Goal: Task Accomplishment & Management: Manage account settings

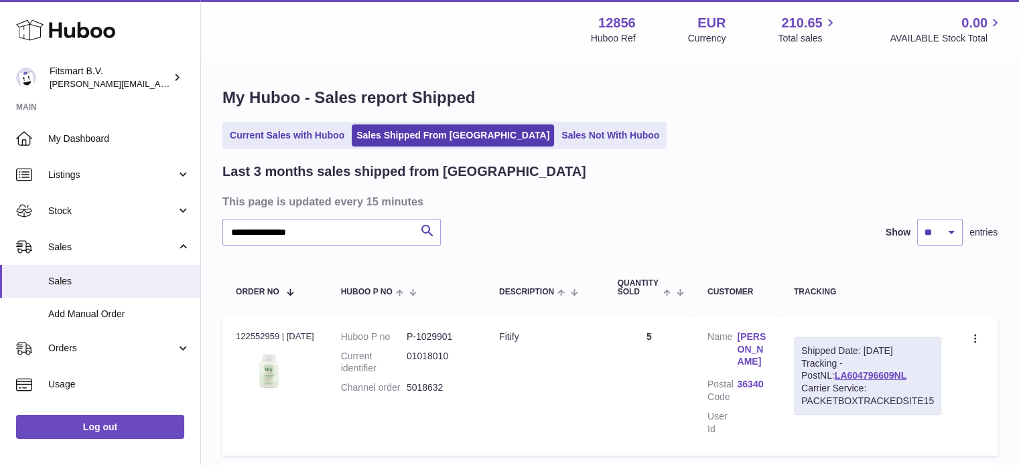
click at [84, 23] on icon at bounding box center [65, 30] width 99 height 27
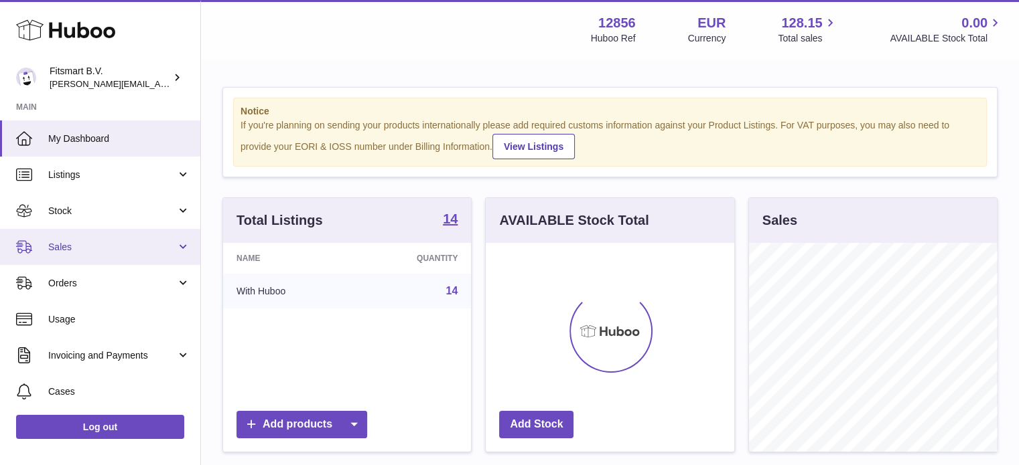
scroll to position [209, 248]
click at [125, 244] on span "Sales" at bounding box center [112, 247] width 128 height 13
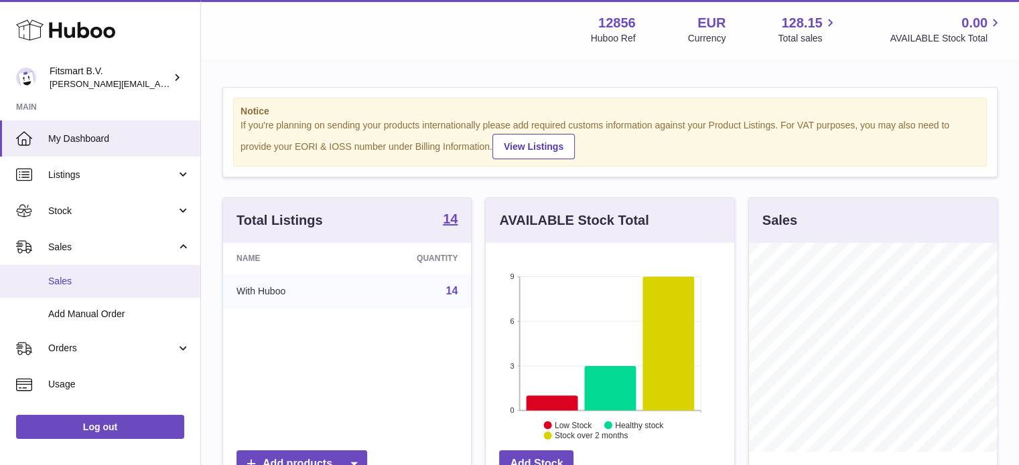
click at [111, 272] on link "Sales" at bounding box center [100, 281] width 200 height 33
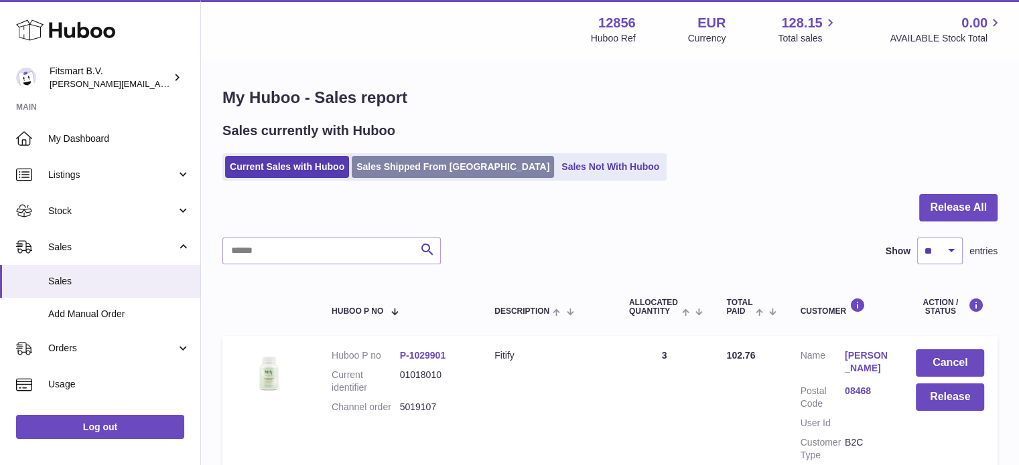
click at [440, 170] on link "Sales Shipped From [GEOGRAPHIC_DATA]" at bounding box center [453, 167] width 202 height 22
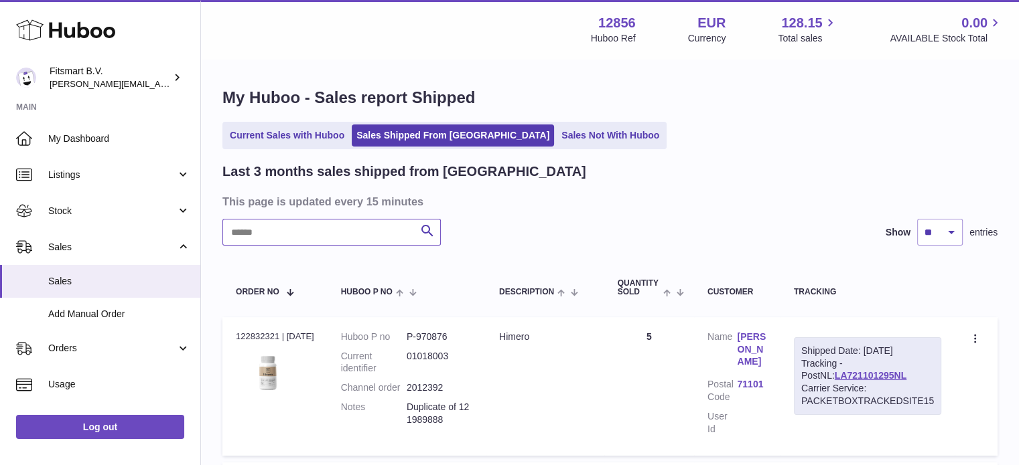
click at [331, 231] on input "text" at bounding box center [331, 232] width 218 height 27
paste input "******"
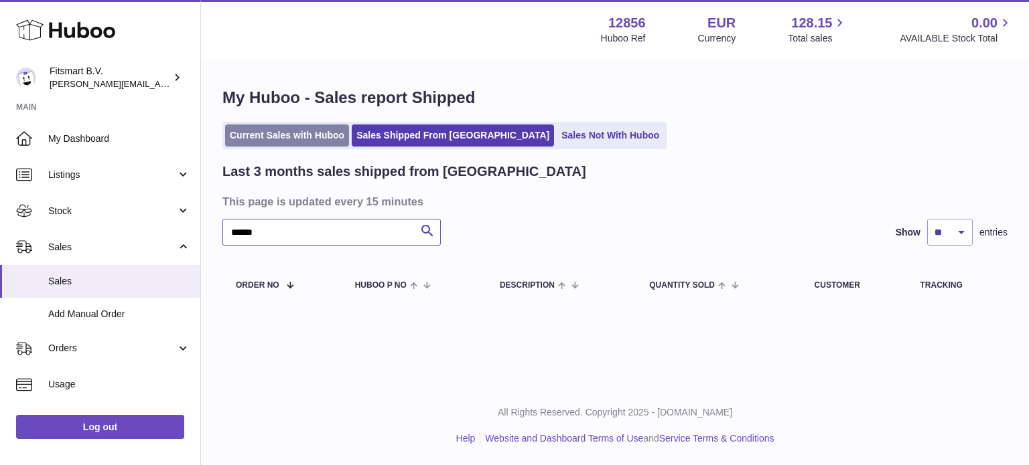
type input "******"
click at [295, 143] on link "Current Sales with Huboo" at bounding box center [287, 136] width 124 height 22
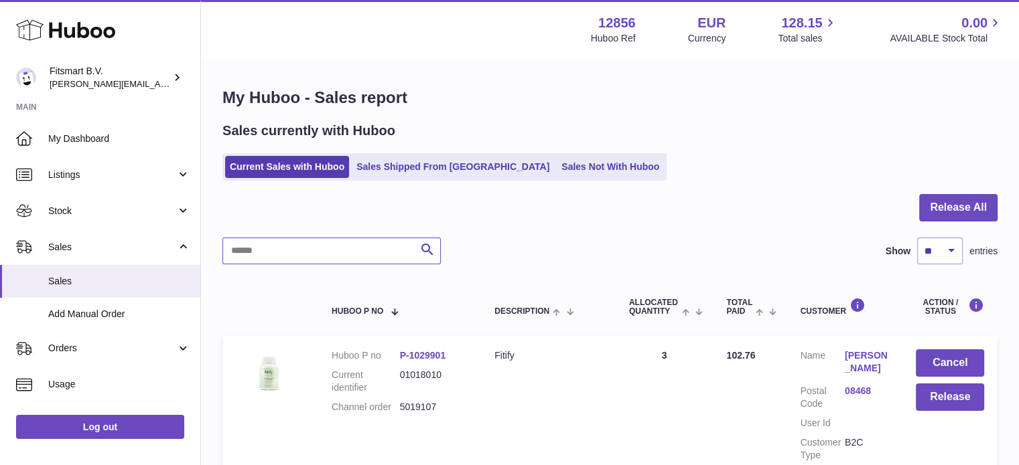
click at [341, 251] on input "text" at bounding box center [331, 251] width 218 height 27
paste input "******"
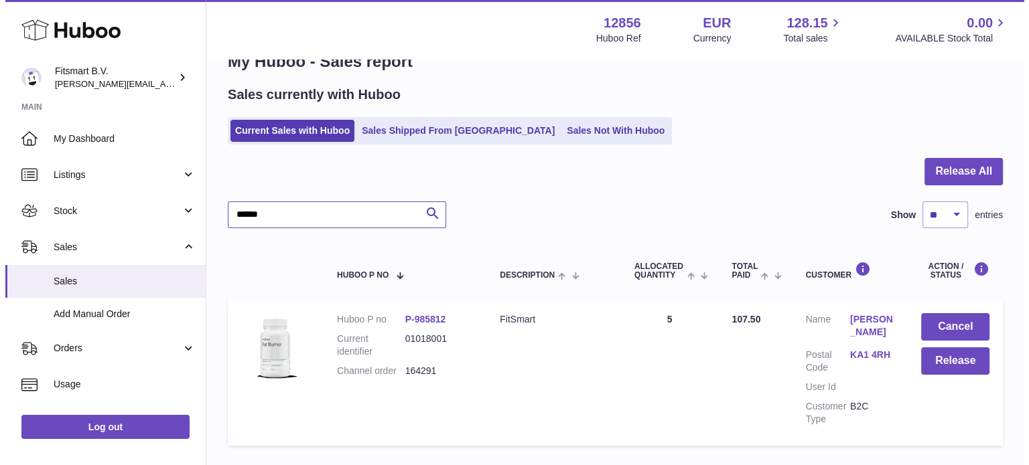
scroll to position [67, 0]
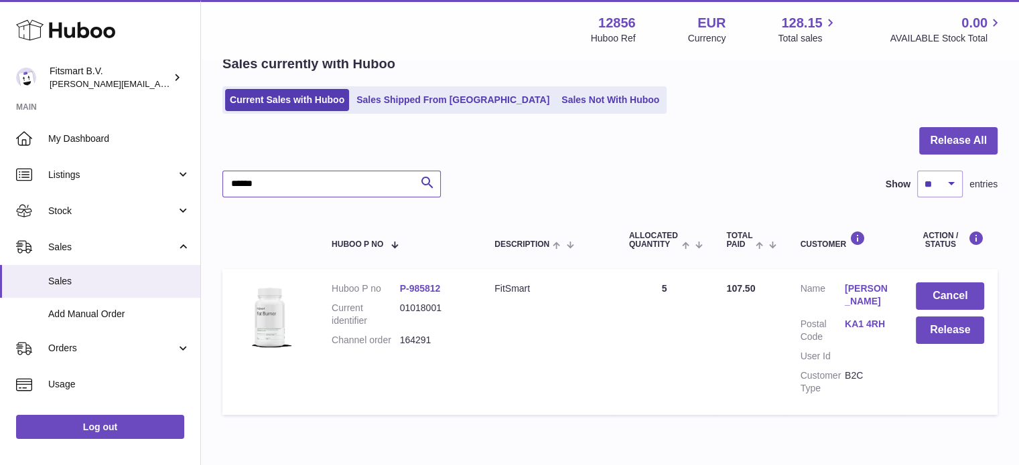
type input "******"
click at [851, 293] on link "Anne-Marie Wright" at bounding box center [866, 295] width 44 height 25
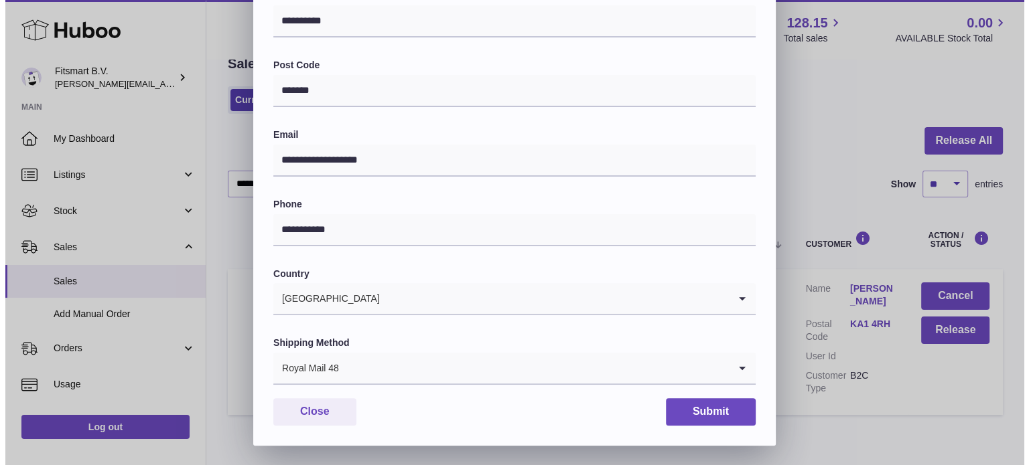
scroll to position [0, 0]
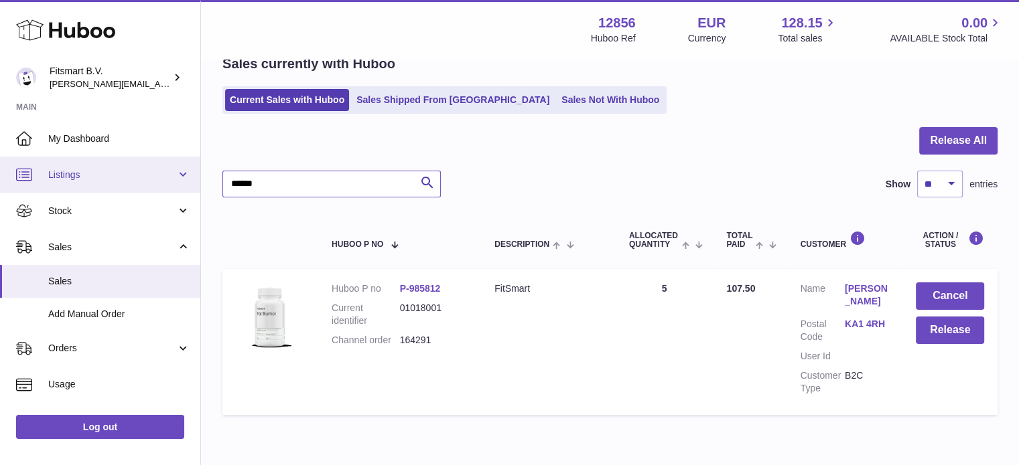
drag, startPoint x: 165, startPoint y: 187, endPoint x: 0, endPoint y: 186, distance: 164.7
click at [0, 186] on div "Huboo Fitsmart B.V. jonathan@leaderoo.com Main My Dashboard Listings Not with H…" at bounding box center [509, 230] width 1019 height 594
click at [873, 303] on link "Anne-Marie Wright" at bounding box center [866, 295] width 44 height 25
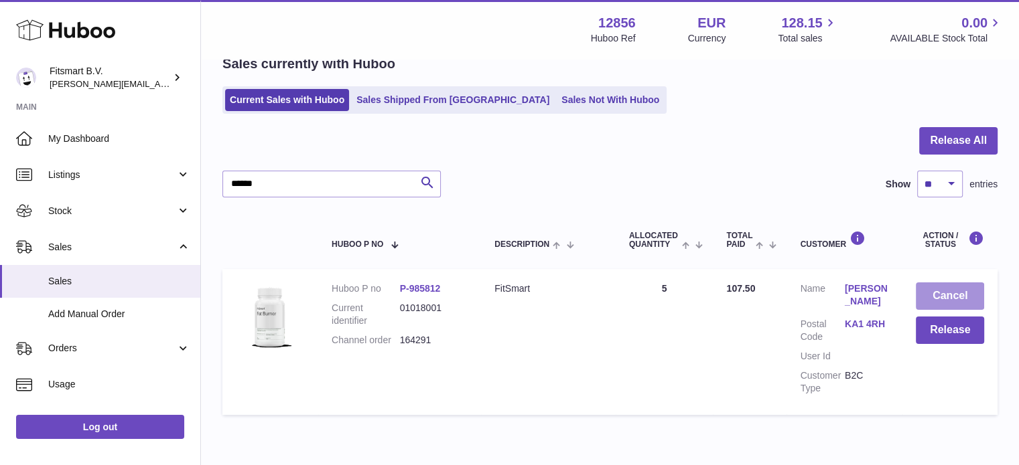
click at [929, 300] on button "Cancel" at bounding box center [949, 296] width 68 height 27
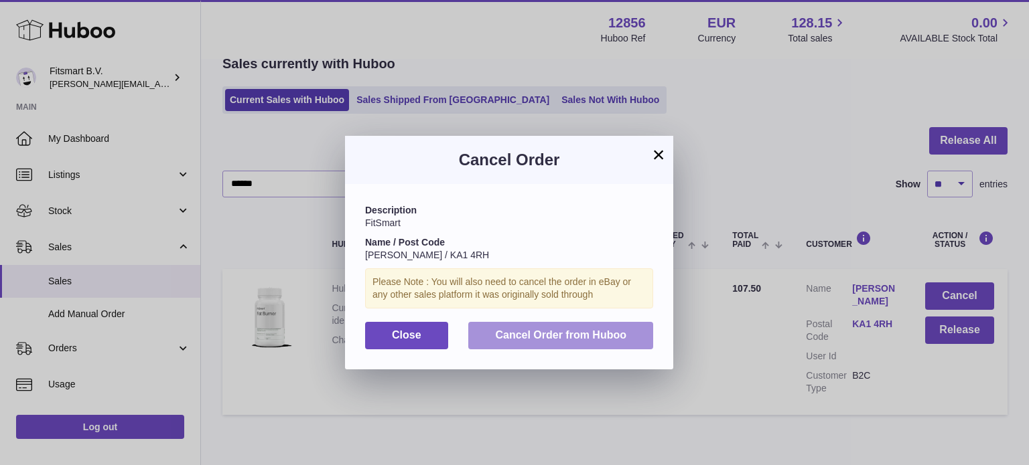
click at [536, 331] on span "Cancel Order from Huboo" at bounding box center [560, 334] width 131 height 11
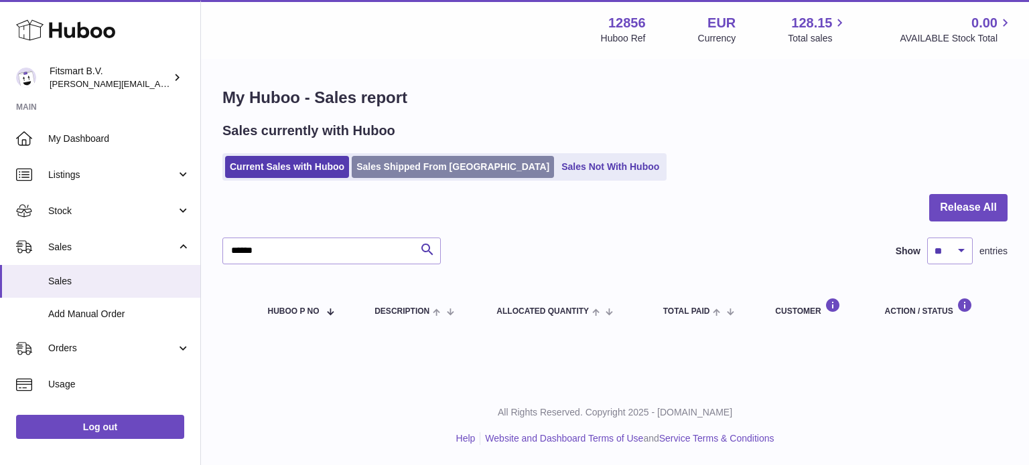
click at [410, 160] on link "Sales Shipped From [GEOGRAPHIC_DATA]" at bounding box center [453, 167] width 202 height 22
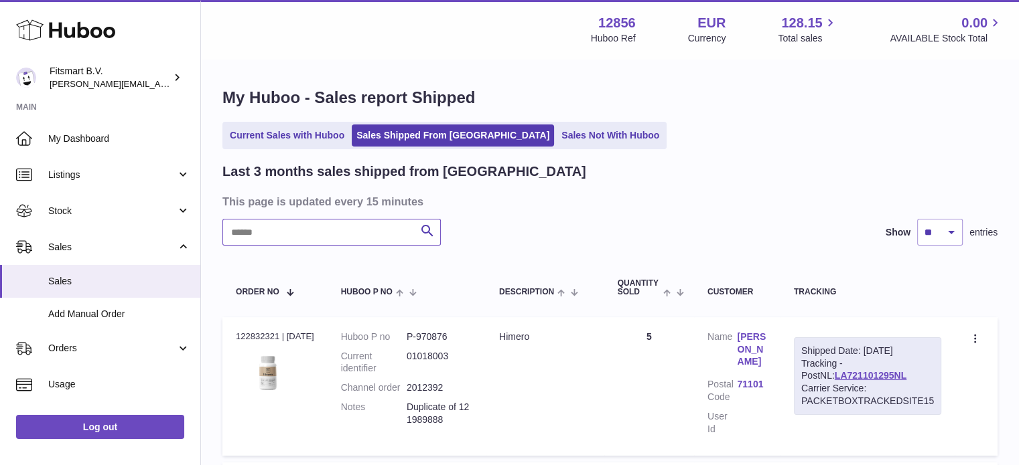
click at [334, 238] on input "text" at bounding box center [331, 232] width 218 height 27
click at [336, 234] on input "text" at bounding box center [331, 232] width 218 height 27
paste input "**********"
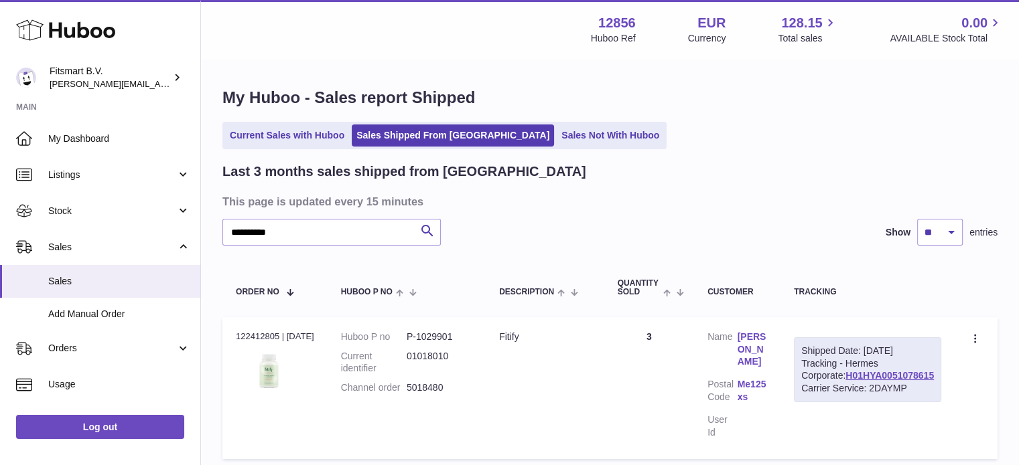
drag, startPoint x: 908, startPoint y: 348, endPoint x: 930, endPoint y: 360, distance: 24.6
click at [930, 358] on div "Shipped Date: 7th Aug 2025" at bounding box center [867, 351] width 133 height 13
click at [921, 392] on div "Shipped Date: 7th Aug 2025 Tracking - Hermes Corporate: H01HYA0051078615 Carrie…" at bounding box center [867, 371] width 147 height 66
click at [921, 381] on link "H01HYA0051078615" at bounding box center [889, 375] width 88 height 11
click at [767, 352] on link "Lynn Smith" at bounding box center [752, 350] width 30 height 38
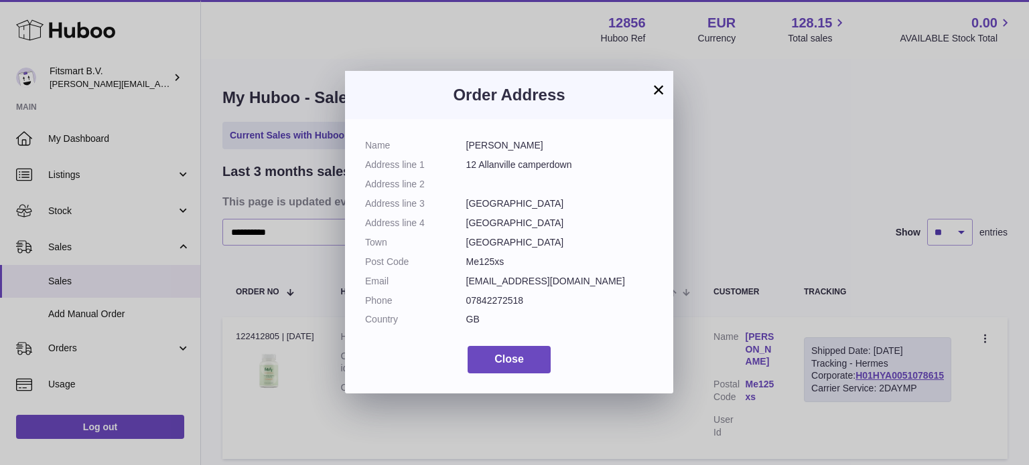
drag, startPoint x: 503, startPoint y: 263, endPoint x: 455, endPoint y: 253, distance: 48.6
click at [455, 253] on dl "Name Lynn Smith Address line 1 12 Allanville camperdown Address line 2 Address …" at bounding box center [509, 236] width 288 height 194
copy dl "Me125xs"
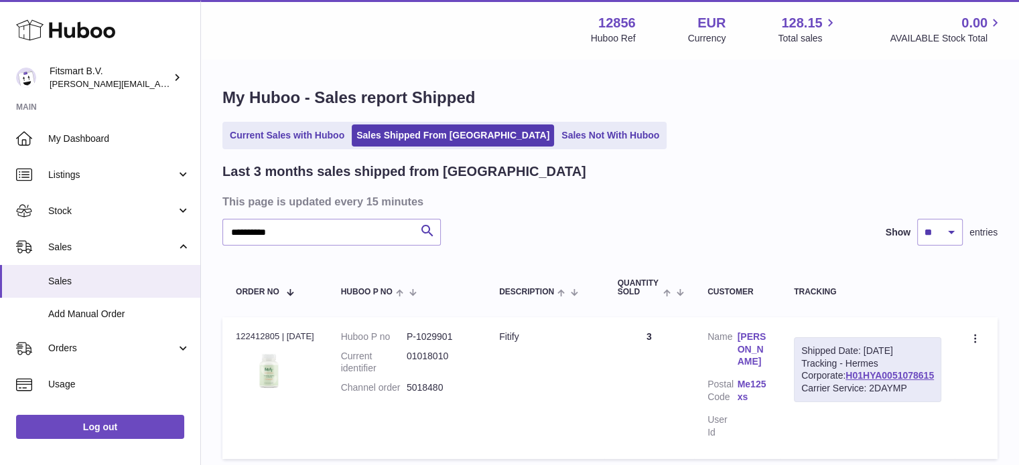
drag, startPoint x: 935, startPoint y: 400, endPoint x: 840, endPoint y: 402, distance: 95.1
click at [840, 402] on div "Shipped Date: 7th Aug 2025 Tracking - Hermes Corporate: H01HYA0051078615 Carrie…" at bounding box center [867, 371] width 147 height 66
copy link "H01HYA0051078615"
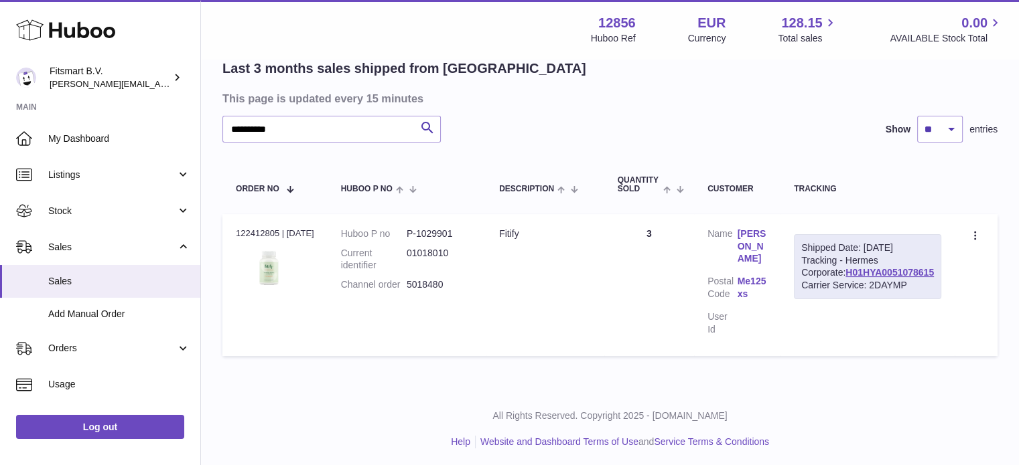
scroll to position [106, 0]
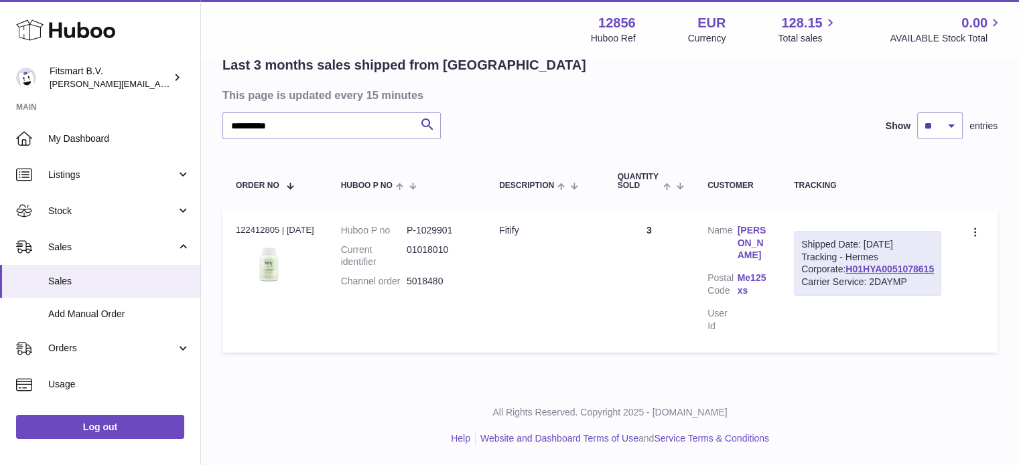
click at [767, 238] on link "Lynn Smith" at bounding box center [752, 243] width 30 height 38
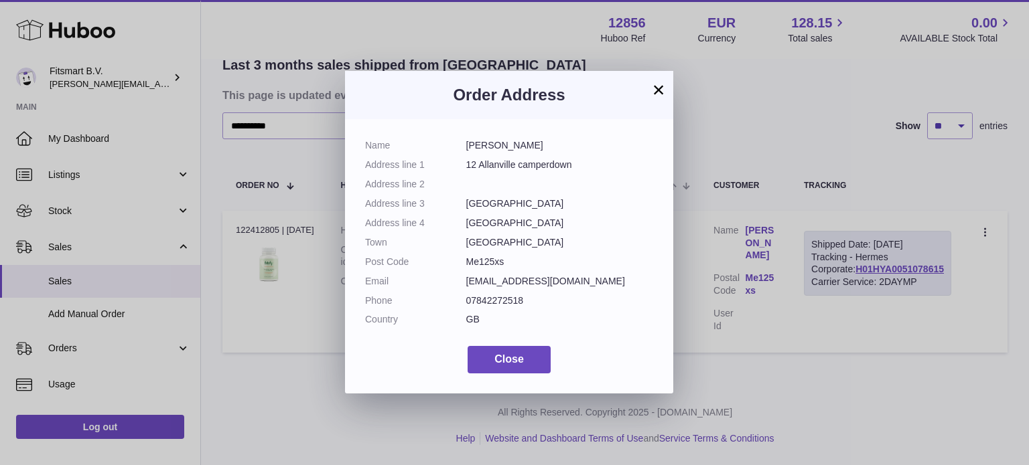
drag, startPoint x: 502, startPoint y: 307, endPoint x: 440, endPoint y: 321, distance: 63.9
click at [440, 321] on dl "Name Lynn Smith Address line 1 12 Allanville camperdown Address line 2 Address …" at bounding box center [509, 236] width 288 height 194
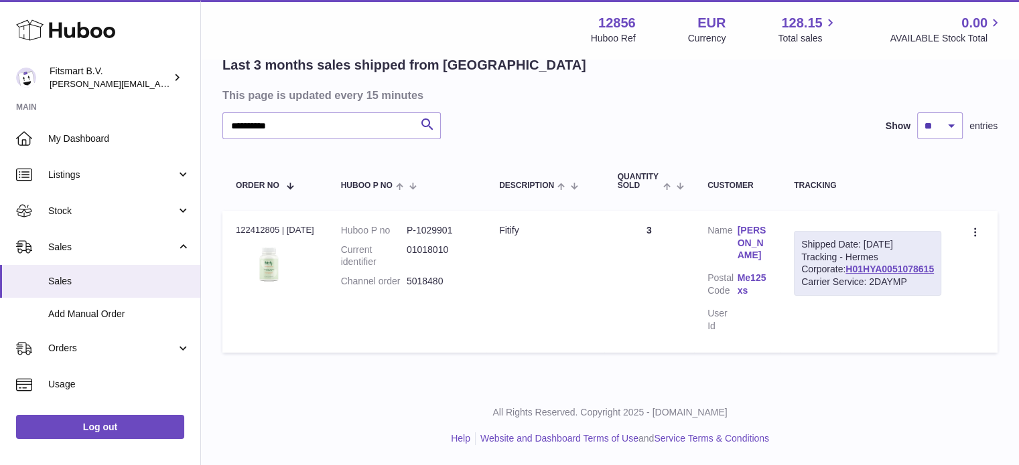
click at [712, 332] on div at bounding box center [509, 232] width 1019 height 465
drag, startPoint x: 308, startPoint y: 125, endPoint x: 0, endPoint y: 88, distance: 310.3
click at [0, 81] on div "**********" at bounding box center [509, 180] width 1019 height 572
paste input "text"
click at [767, 242] on link "Sue richardson" at bounding box center [752, 243] width 30 height 38
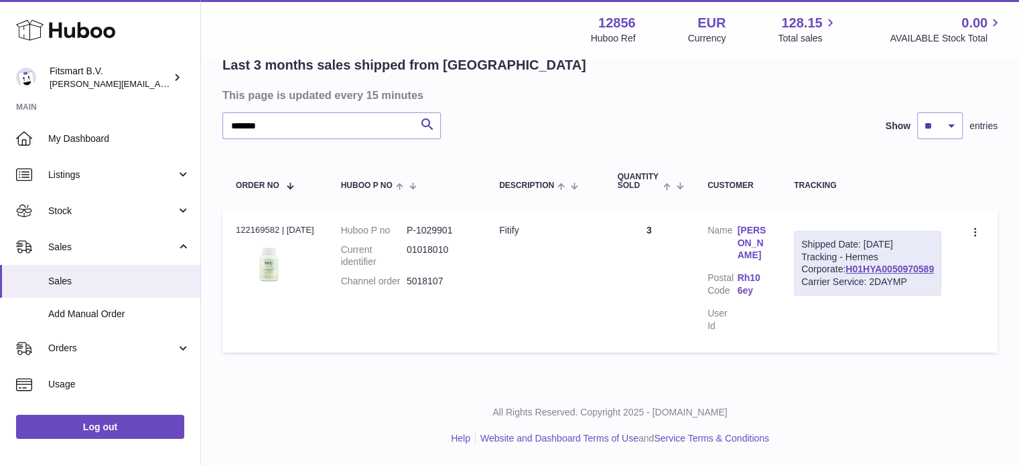
drag, startPoint x: 449, startPoint y: 278, endPoint x: 411, endPoint y: 283, distance: 38.5
click at [411, 283] on dl "Huboo P no P-1029901 Current identifier 01018010 Channel order 5018107" at bounding box center [406, 259] width 131 height 71
copy dl "5018107"
click at [767, 235] on link "Sue richardson" at bounding box center [752, 243] width 30 height 38
click at [911, 275] on link "H01HYA0050970589" at bounding box center [889, 269] width 88 height 11
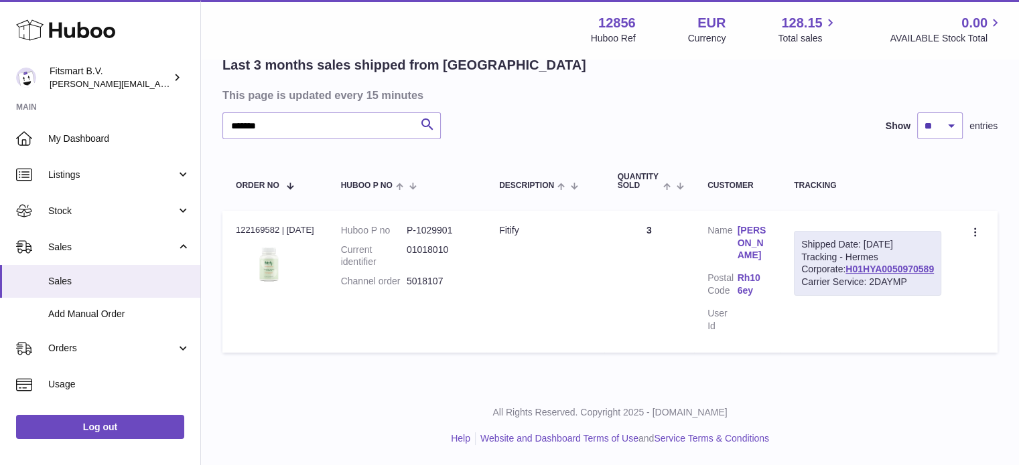
click at [767, 230] on link "Sue richardson" at bounding box center [752, 243] width 30 height 38
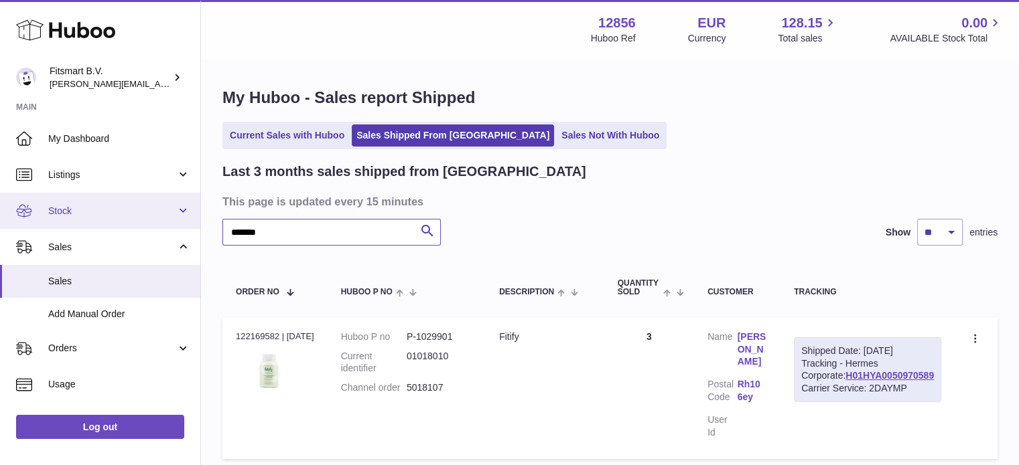
drag, startPoint x: 307, startPoint y: 232, endPoint x: 0, endPoint y: 200, distance: 309.1
click at [0, 200] on div "Huboo Fitsmart B.V. jonathan@leaderoo.com Main My Dashboard Listings Not with H…" at bounding box center [509, 286] width 1019 height 572
paste input "*********"
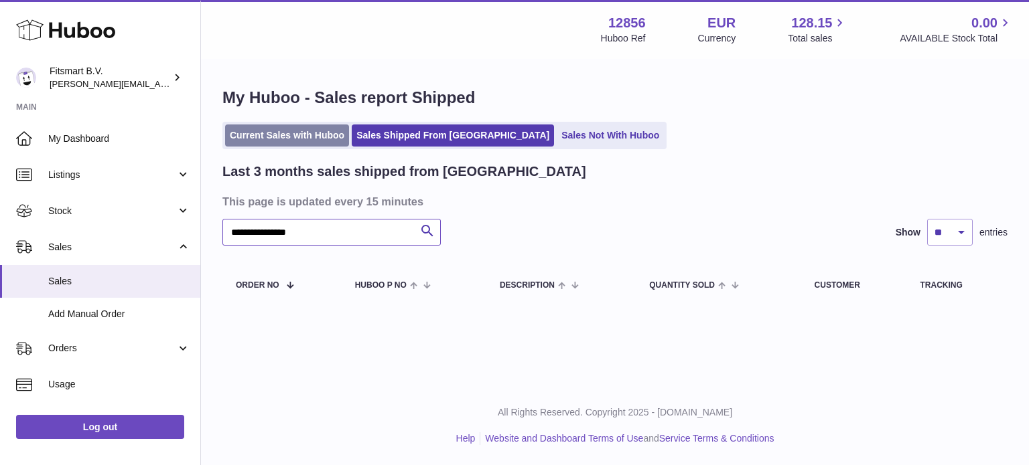
type input "**********"
click at [297, 141] on link "Current Sales with Huboo" at bounding box center [287, 136] width 124 height 22
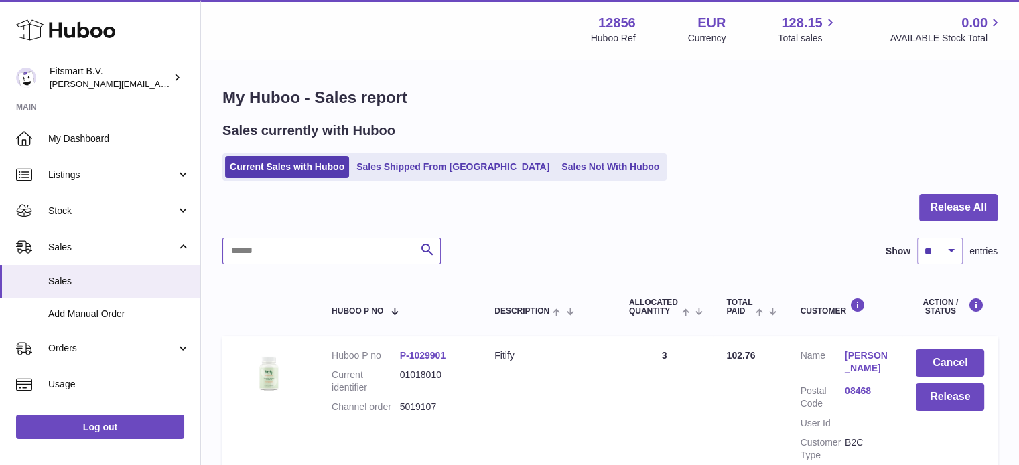
click at [271, 259] on input "text" at bounding box center [331, 251] width 218 height 27
paste input "**********"
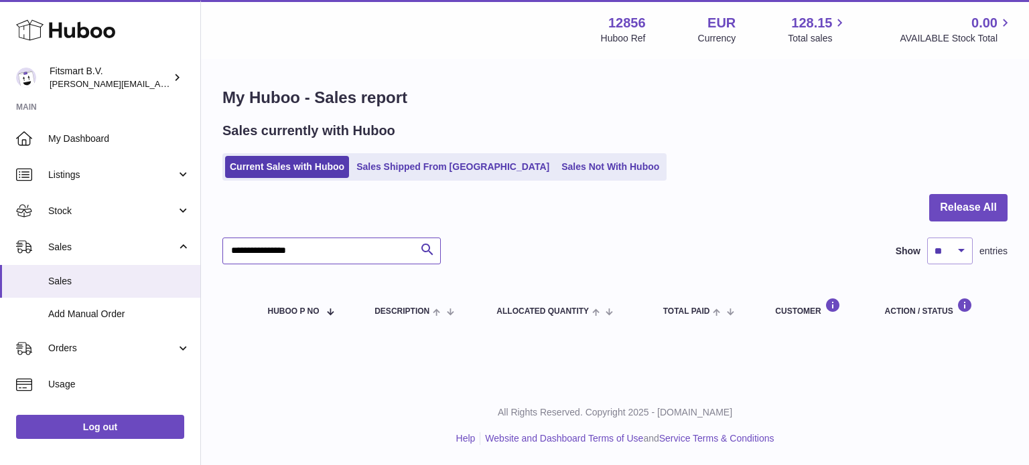
type input "**********"
click at [396, 165] on link "Sales Shipped From [GEOGRAPHIC_DATA]" at bounding box center [453, 167] width 202 height 22
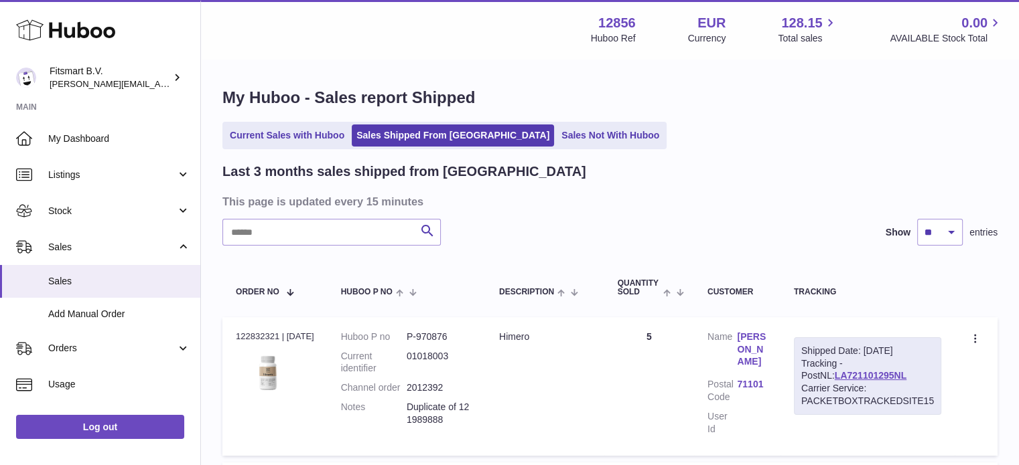
click at [753, 352] on link "Stephan Schmidt" at bounding box center [751, 350] width 29 height 38
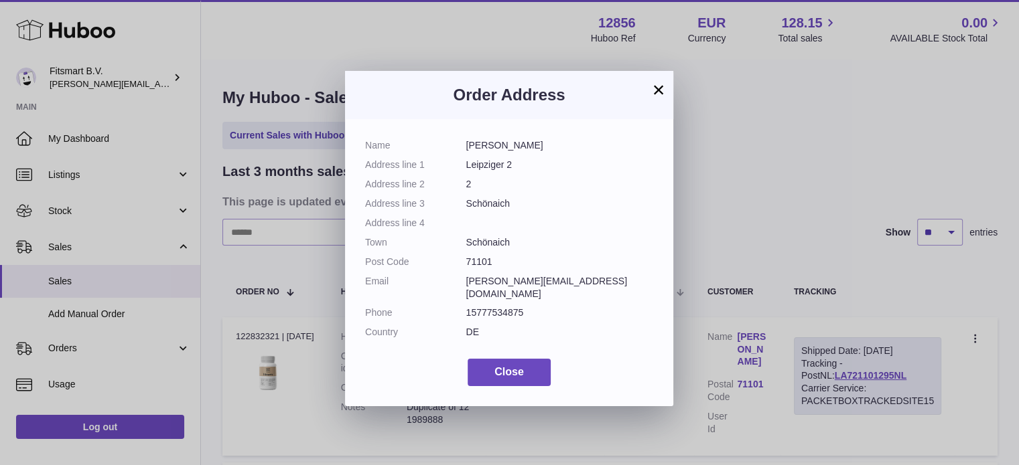
click at [774, 215] on div "× Order Address Name Stephan Schmidt Address line 1 Leipziger 2 Address line 2 …" at bounding box center [509, 232] width 1019 height 465
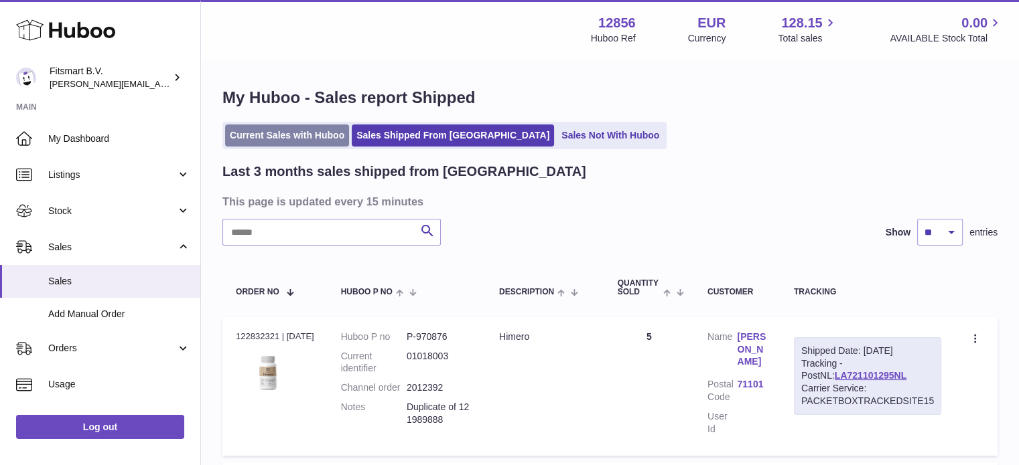
click at [287, 135] on link "Current Sales with Huboo" at bounding box center [287, 136] width 124 height 22
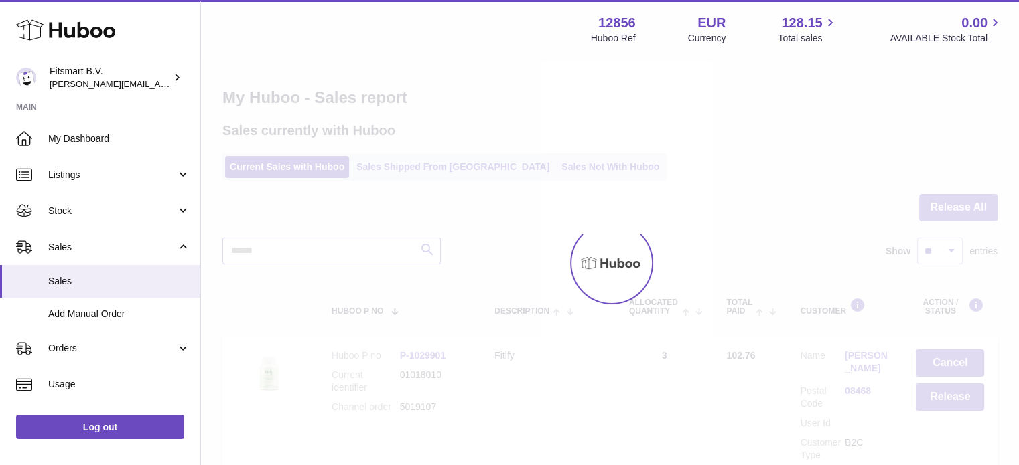
click at [295, 244] on input "text" at bounding box center [331, 251] width 218 height 27
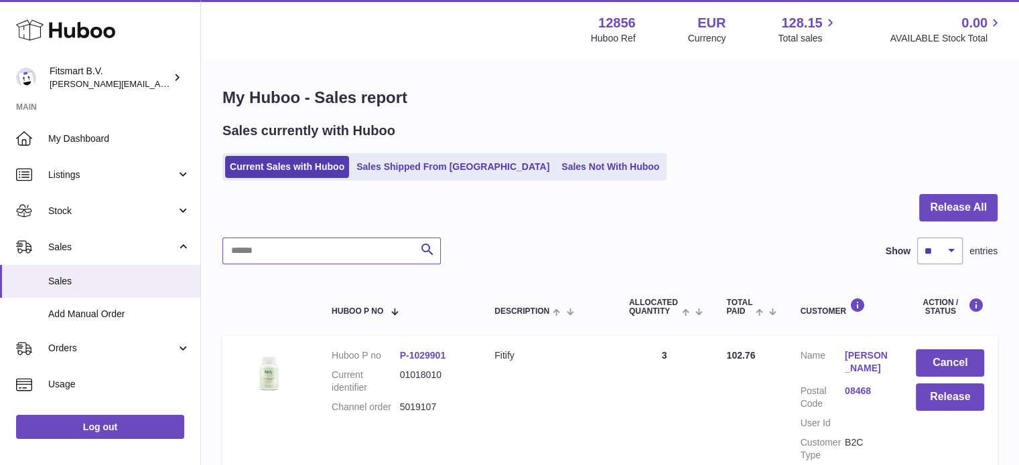
paste input "*******"
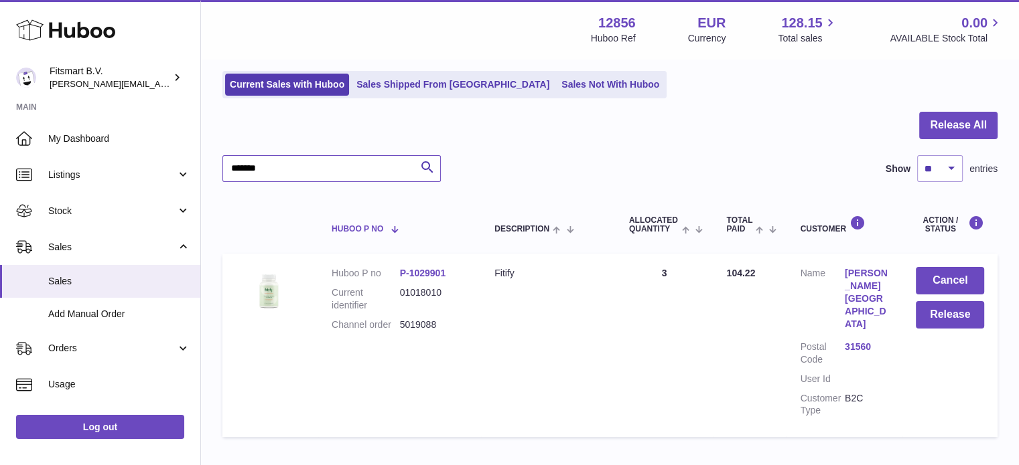
scroll to position [128, 0]
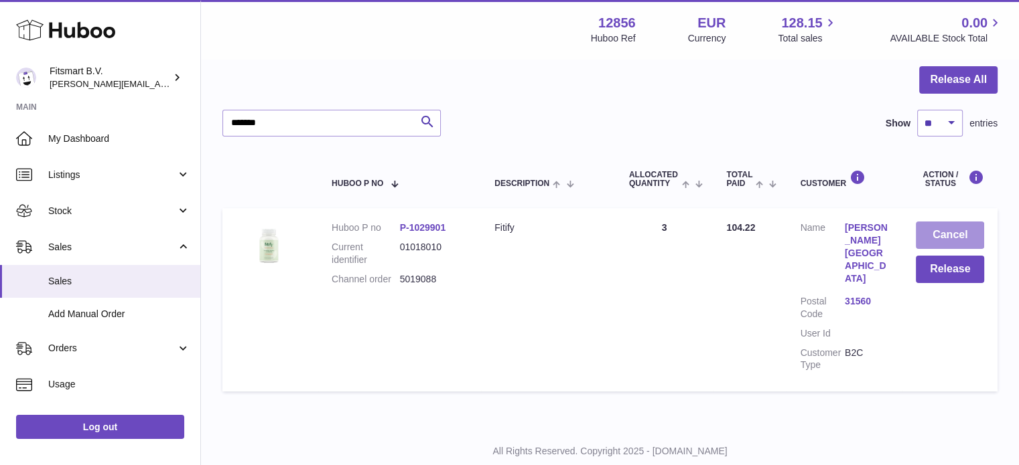
click at [953, 241] on button "Cancel" at bounding box center [949, 235] width 68 height 27
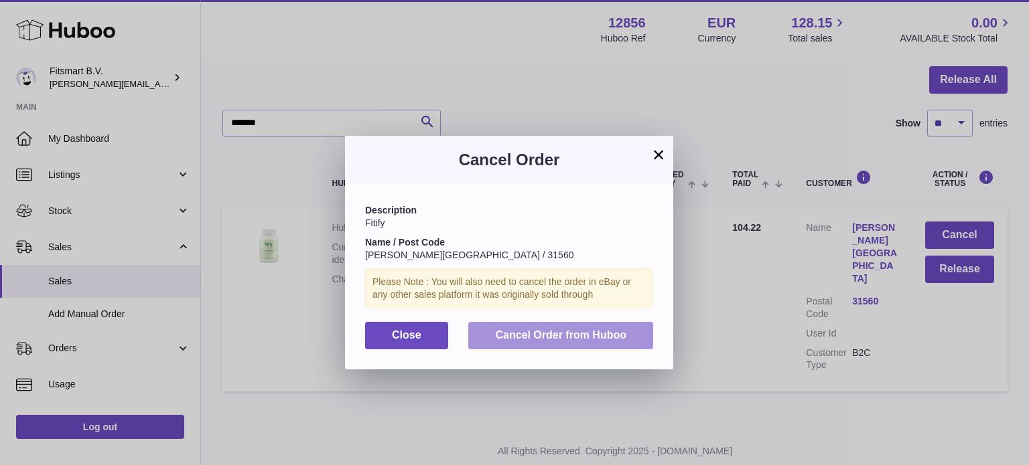
click at [589, 330] on span "Cancel Order from Huboo" at bounding box center [560, 334] width 131 height 11
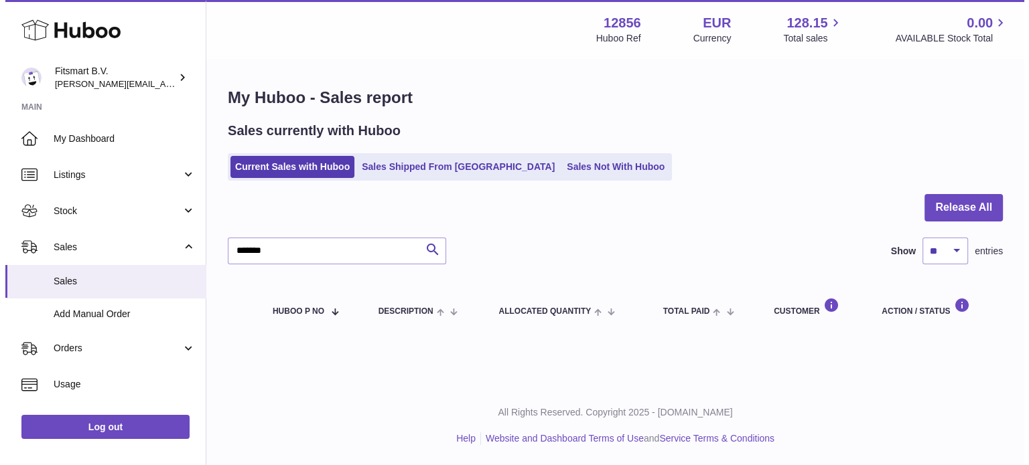
scroll to position [0, 0]
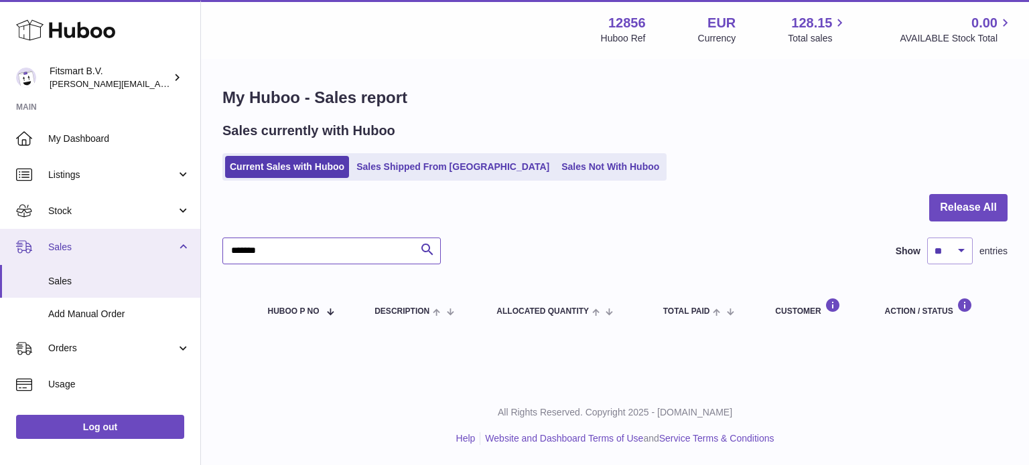
drag, startPoint x: 319, startPoint y: 250, endPoint x: 0, endPoint y: 252, distance: 318.8
click at [0, 252] on div "Huboo Fitsmart B.V. [PERSON_NAME][EMAIL_ADDRESS][DOMAIN_NAME] Main My Dashboard…" at bounding box center [514, 232] width 1029 height 465
paste input "*********"
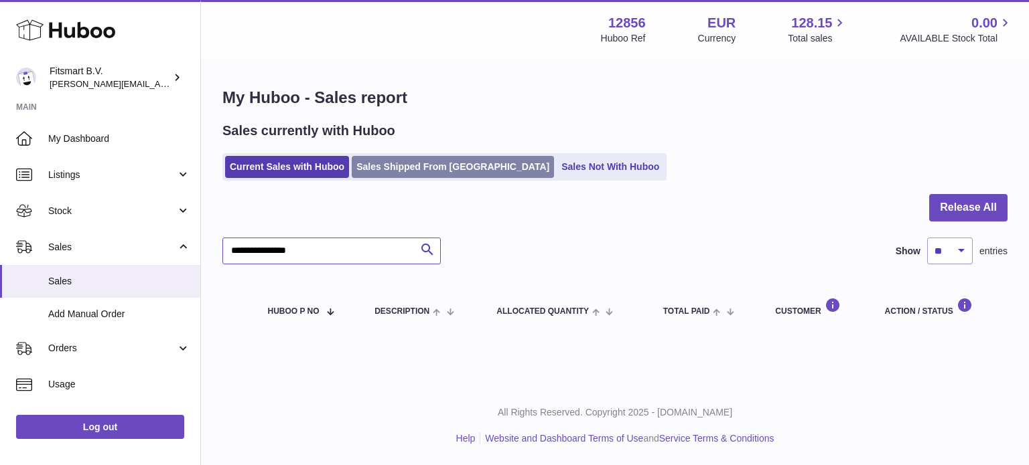
type input "**********"
click at [410, 169] on link "Sales Shipped From [GEOGRAPHIC_DATA]" at bounding box center [453, 167] width 202 height 22
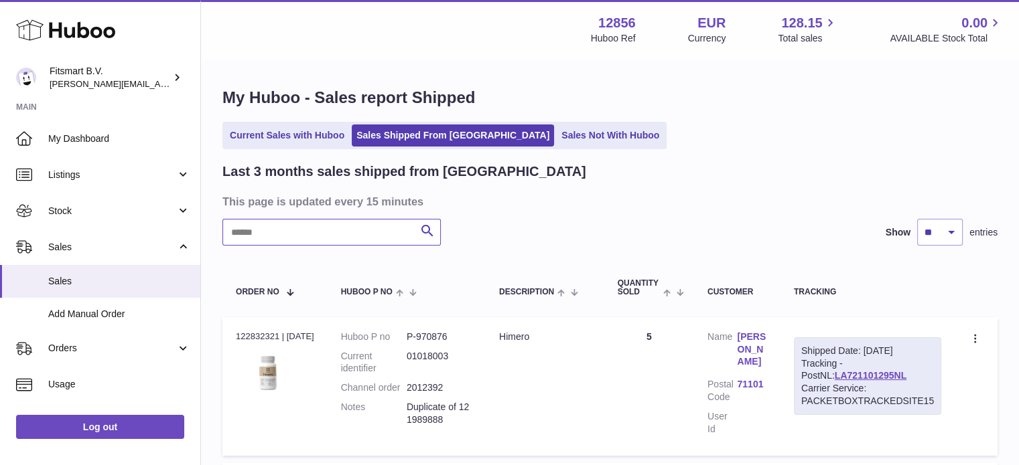
click at [317, 231] on input "text" at bounding box center [331, 232] width 218 height 27
paste input "**********"
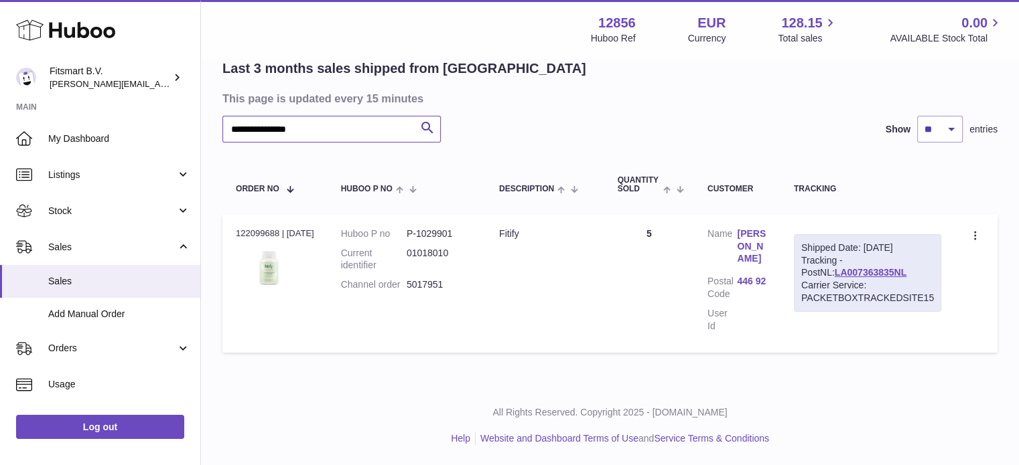
scroll to position [115, 0]
type input "**********"
click at [760, 240] on link "[PERSON_NAME]" at bounding box center [751, 247] width 29 height 38
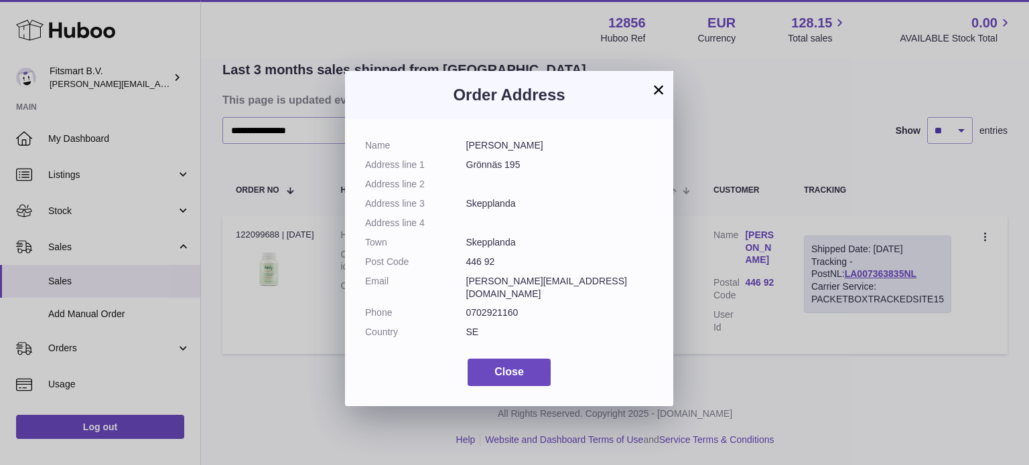
click at [665, 183] on div "Name [PERSON_NAME] Address line 1 Grönnäs 195 Address line 2 Address line 3 Ske…" at bounding box center [509, 262] width 328 height 287
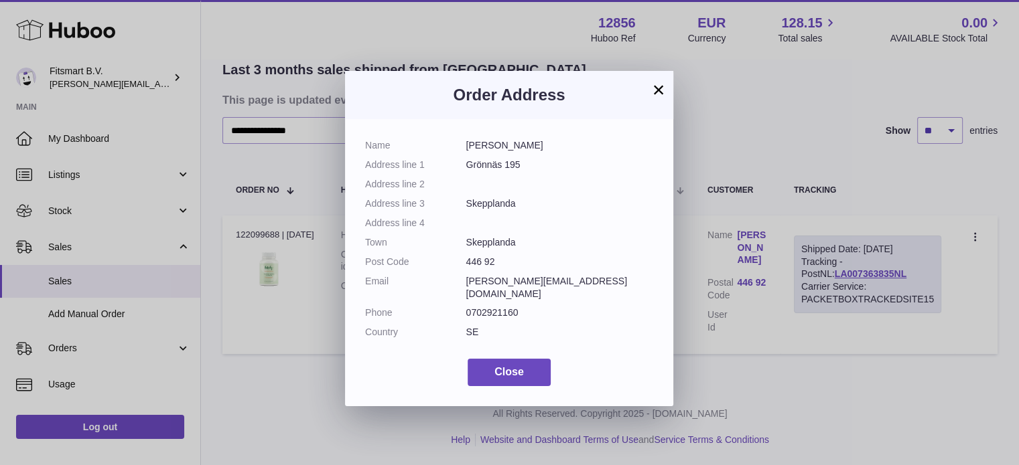
click at [727, 200] on div "× Order Address Name [PERSON_NAME] Address line 1 [GEOGRAPHIC_DATA] 195 Address…" at bounding box center [509, 232] width 1019 height 465
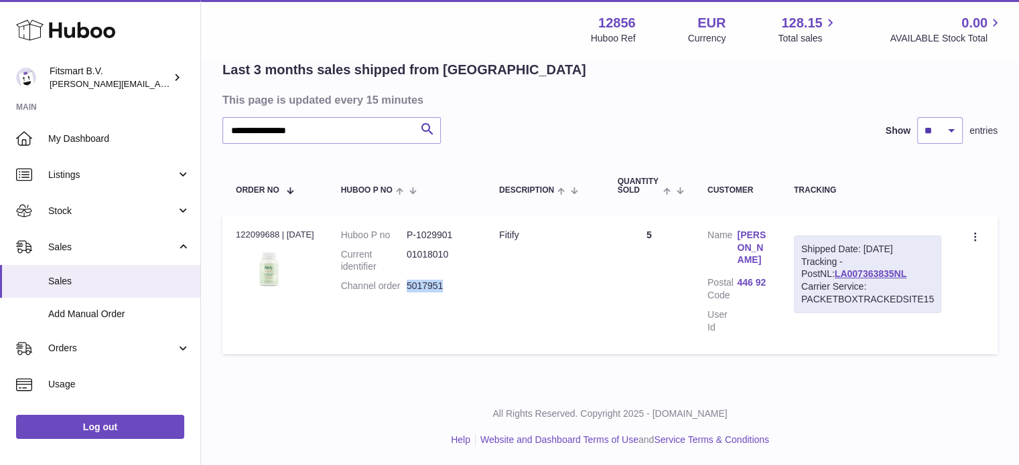
drag, startPoint x: 455, startPoint y: 295, endPoint x: 407, endPoint y: 297, distance: 48.2
click at [407, 297] on td "Huboo P no P-1029901 Current identifier 01018010 Channel order 5017951" at bounding box center [406, 285] width 158 height 139
copy dd "5017951"
click at [834, 273] on link "LA007363835NL" at bounding box center [870, 274] width 72 height 11
click at [740, 240] on link "[PERSON_NAME]" at bounding box center [751, 248] width 29 height 38
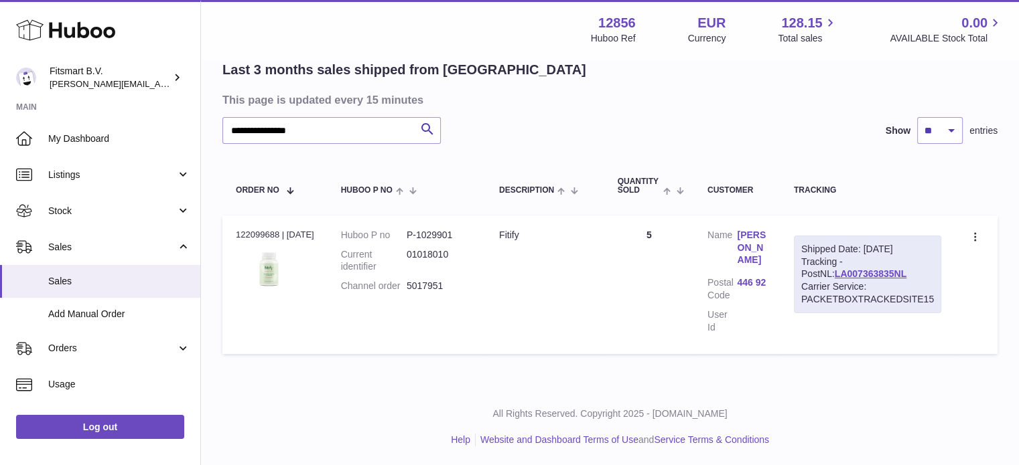
click at [735, 151] on div at bounding box center [509, 232] width 1019 height 465
click at [812, 266] on div "Shipped Date: [DATE] Tracking - PostNL: LA007363835NL Carrier Service: PACKETBO…" at bounding box center [867, 275] width 147 height 78
click at [834, 269] on link "LA007363835NL" at bounding box center [870, 274] width 72 height 11
drag, startPoint x: 887, startPoint y: 273, endPoint x: 829, endPoint y: 270, distance: 57.7
click at [795, 275] on div "Shipped Date: [DATE] Tracking - PostNL: LA007363835NL Carrier Service: PACKETBO…" at bounding box center [867, 275] width 147 height 78
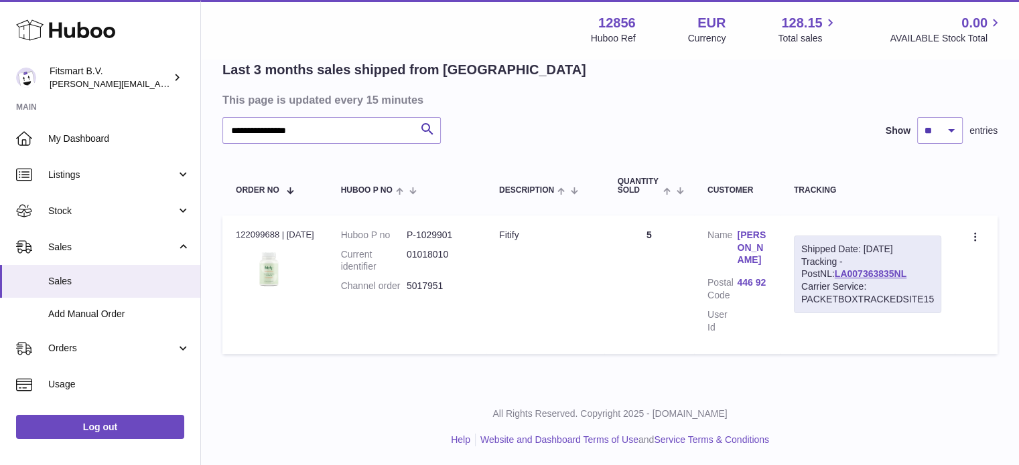
click at [953, 262] on td "Shipped Date: [DATE] Tracking - PostNL: LA007363835NL Carrier Service: PACKETBO…" at bounding box center [867, 285] width 174 height 139
click at [863, 273] on link "LA007363835NL" at bounding box center [870, 274] width 72 height 11
click at [838, 269] on link "LA007363835NL" at bounding box center [870, 274] width 72 height 11
